Goal: Find specific page/section: Find specific page/section

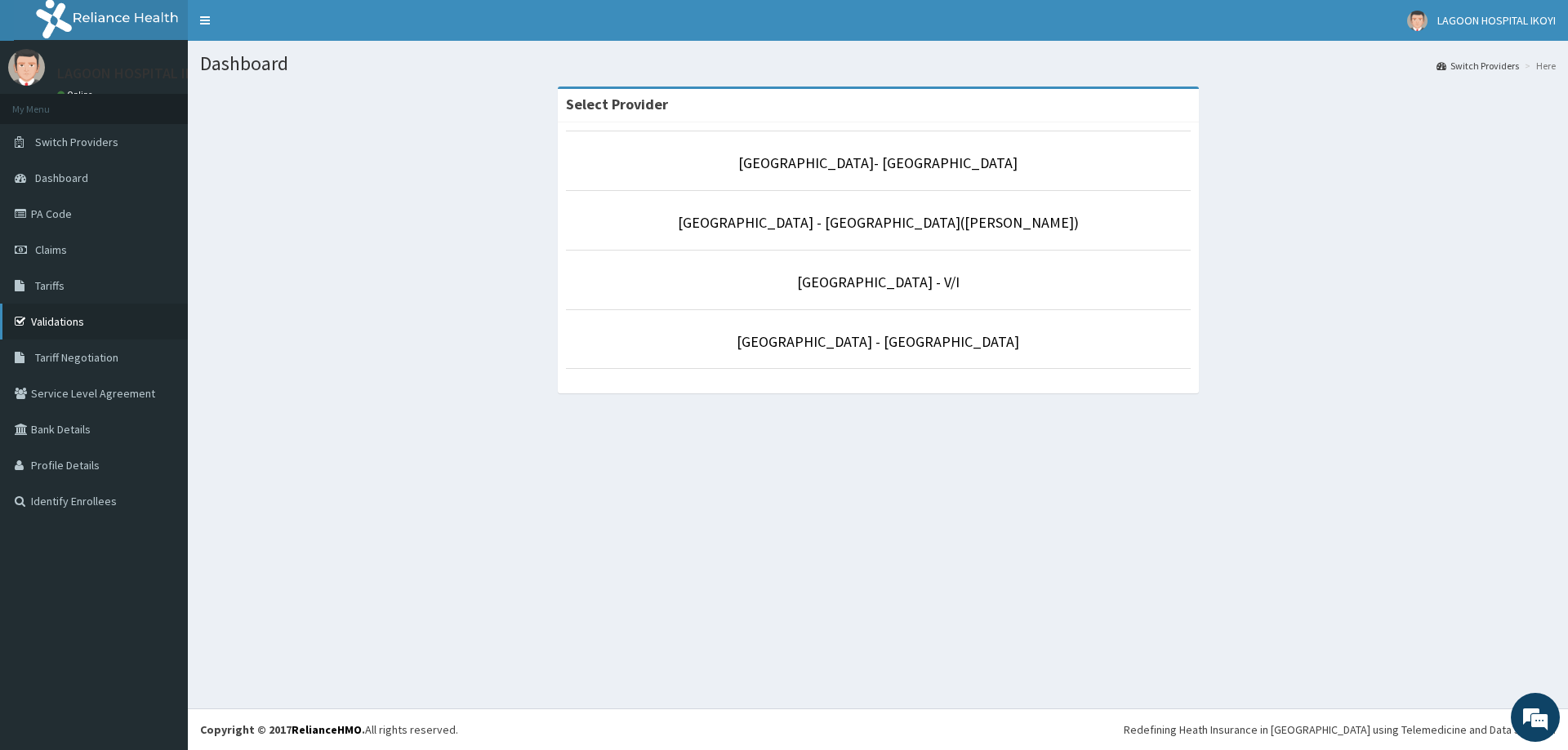
click at [86, 322] on link "Validations" at bounding box center [94, 322] width 188 height 36
click at [941, 221] on link "[GEOGRAPHIC_DATA] - [GEOGRAPHIC_DATA]([PERSON_NAME])" at bounding box center [878, 222] width 401 height 19
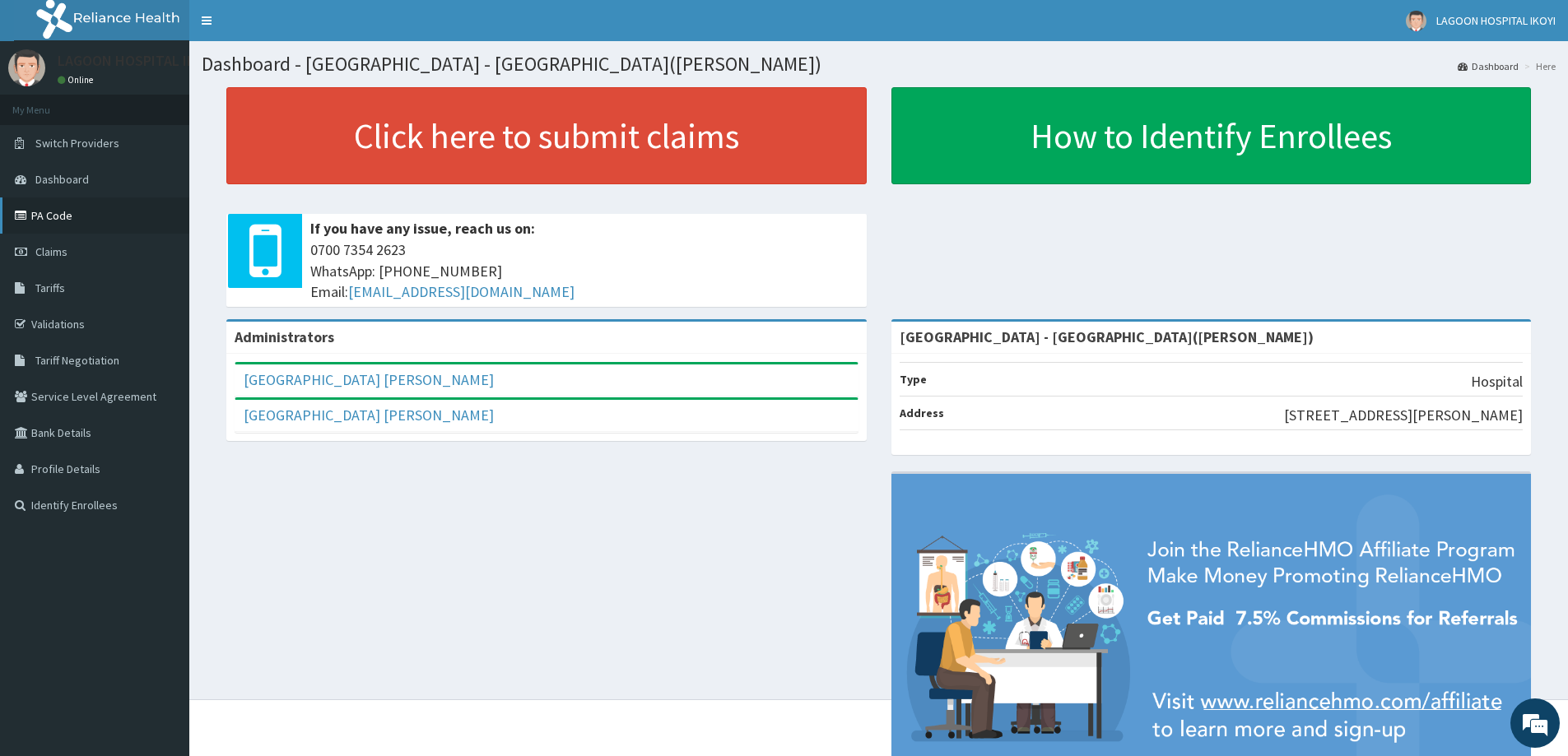
click at [84, 211] on link "PA Code" at bounding box center [95, 216] width 190 height 36
